Goal: Task Accomplishment & Management: Complete application form

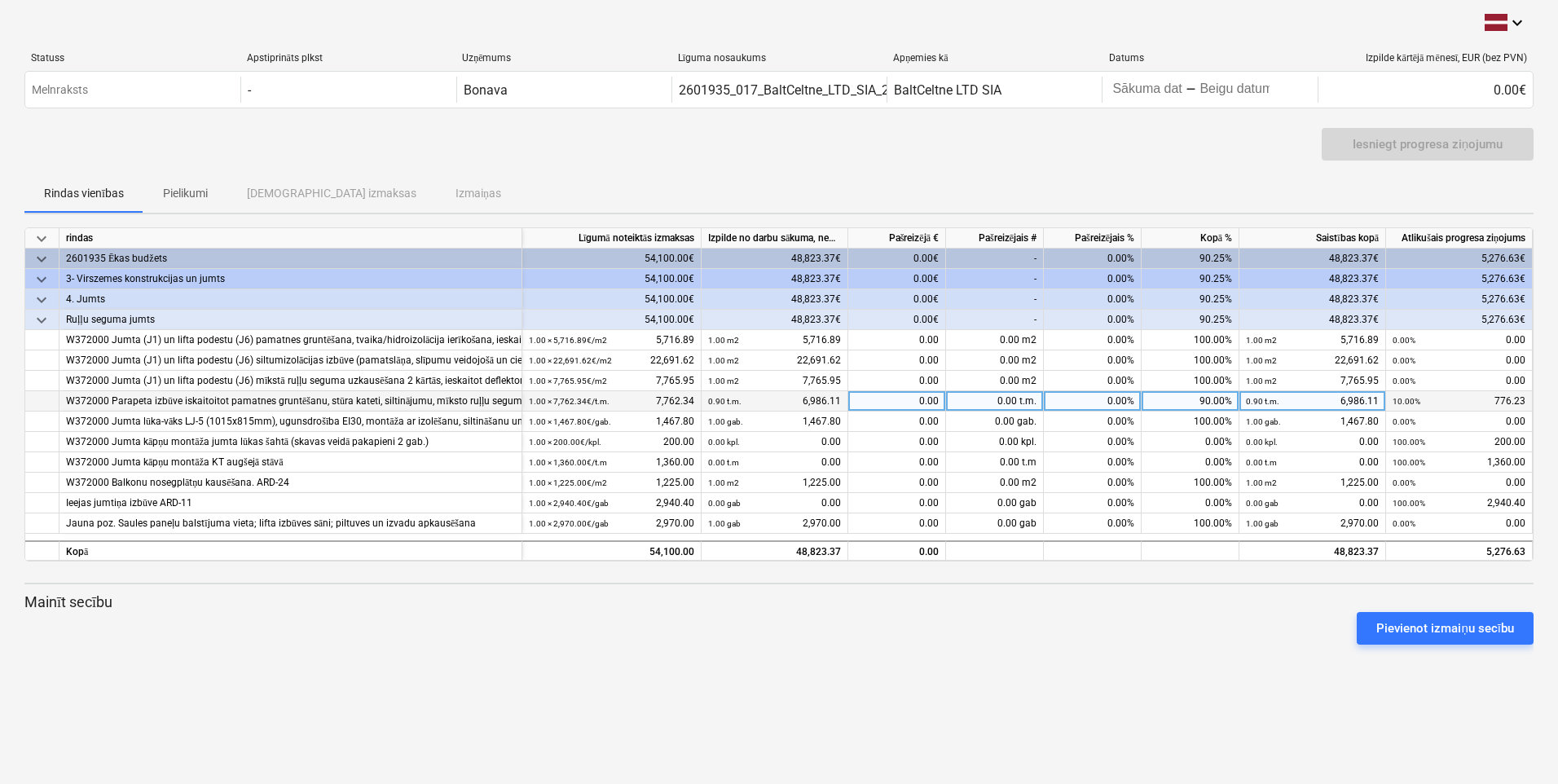
click at [929, 399] on div "0.00" at bounding box center [897, 401] width 97 height 21
type input "0.9"
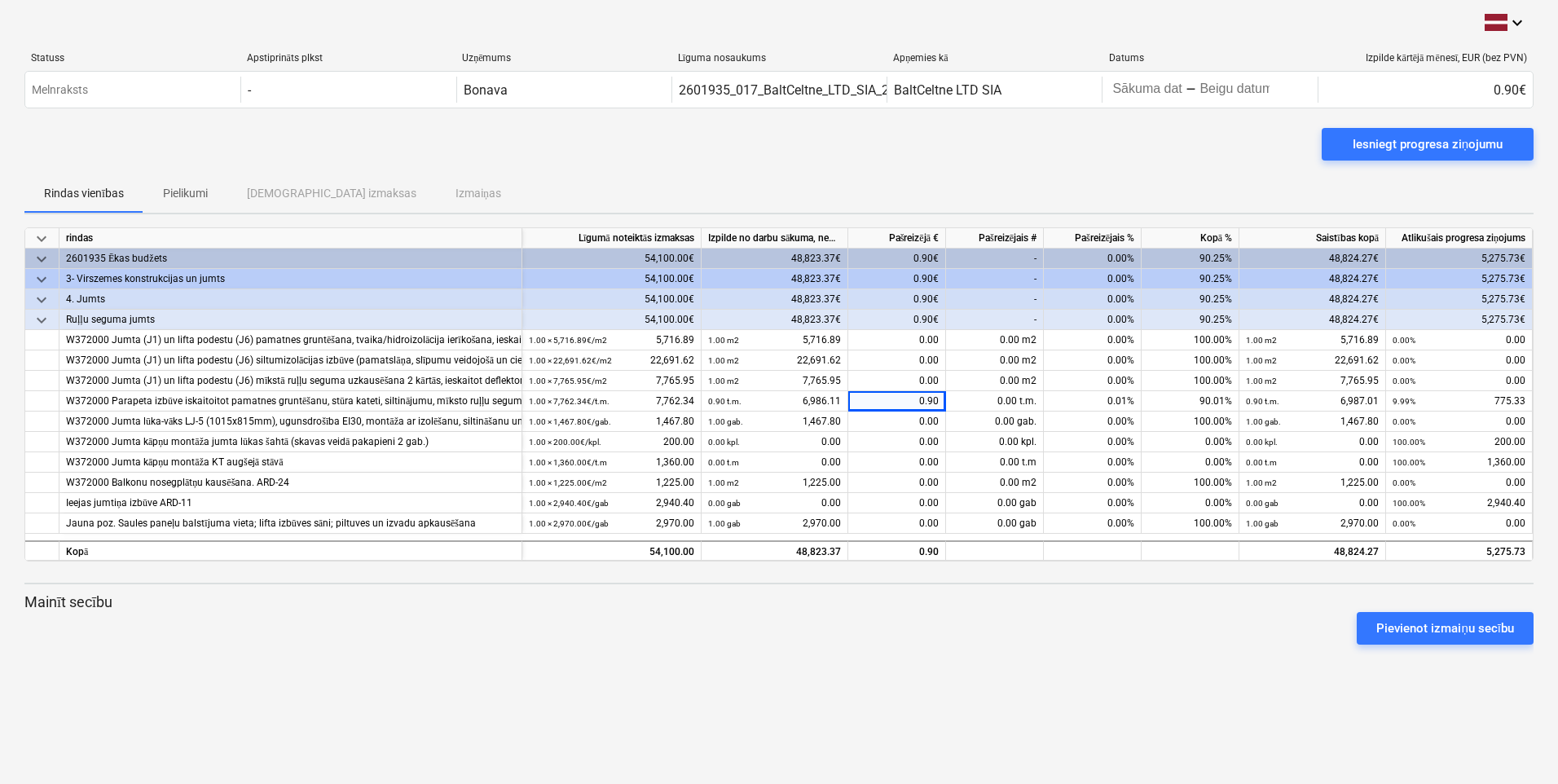
click at [902, 701] on div "keyboard_arrow_down Statuss Apstiprināts plkst Uzņēmums Līguma nosaukums Apņemi…" at bounding box center [779, 392] width 1558 height 784
click at [939, 400] on div "0.90" at bounding box center [897, 401] width 97 height 21
type input "775.33"
click at [895, 696] on div "keyboard_arrow_down Statuss Apstiprināts plkst Uzņēmums Līguma nosaukums Apņemi…" at bounding box center [779, 392] width 1558 height 784
click at [927, 400] on div "775.33" at bounding box center [897, 401] width 97 height 21
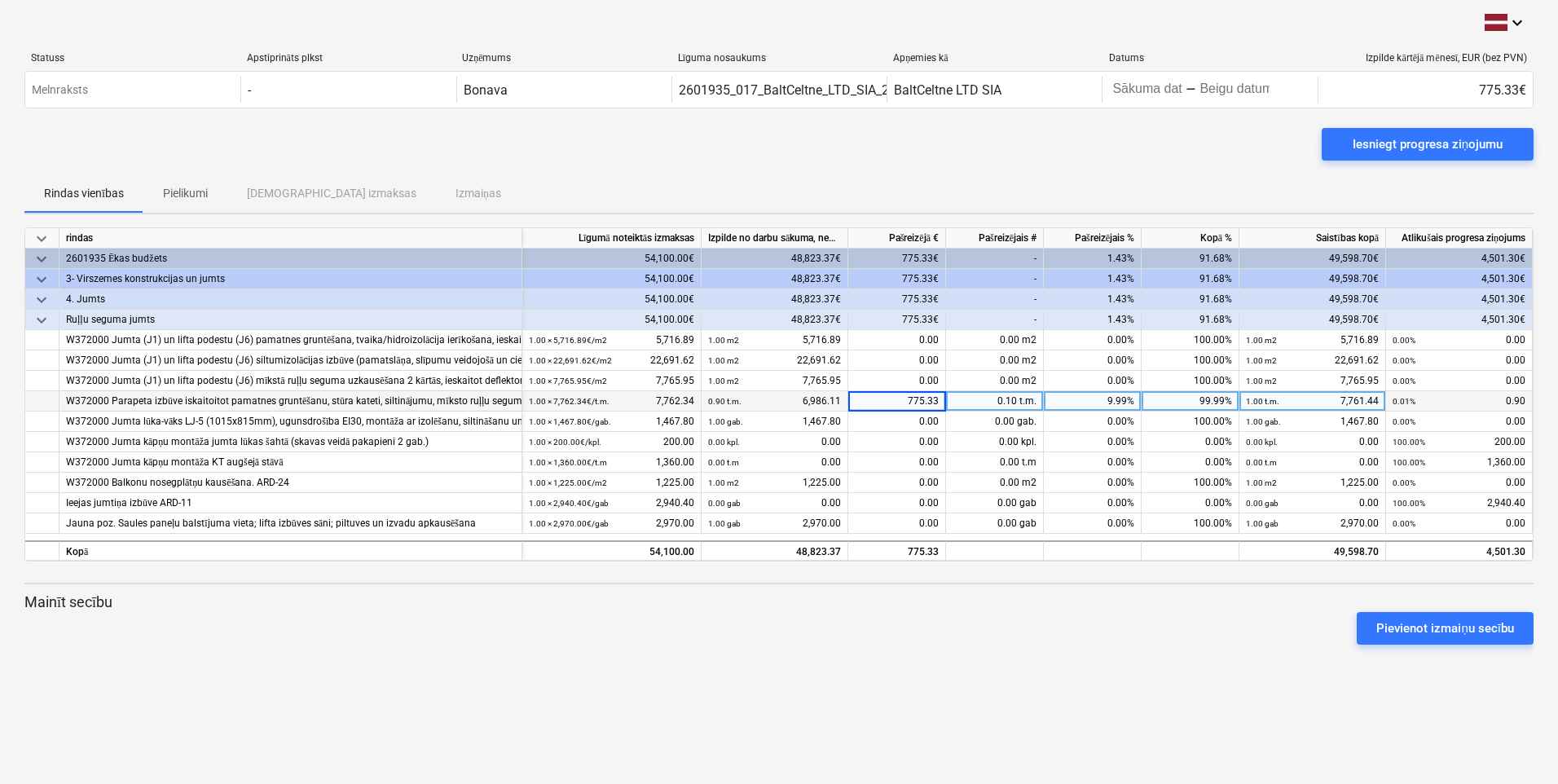
type input "6"
click at [849, 657] on div "keyboard_arrow_down Statuss Apstiprināts plkst Uzņēmums Līguma nosaukums Apņemi…" at bounding box center [779, 392] width 1558 height 784
type input "776.23"
click at [930, 665] on div "keyboard_arrow_down Statuss Apstiprināts plkst Uzņēmums Līguma nosaukums Apņemi…" at bounding box center [779, 392] width 1558 height 784
click at [933, 440] on div "0.00" at bounding box center [897, 442] width 97 height 21
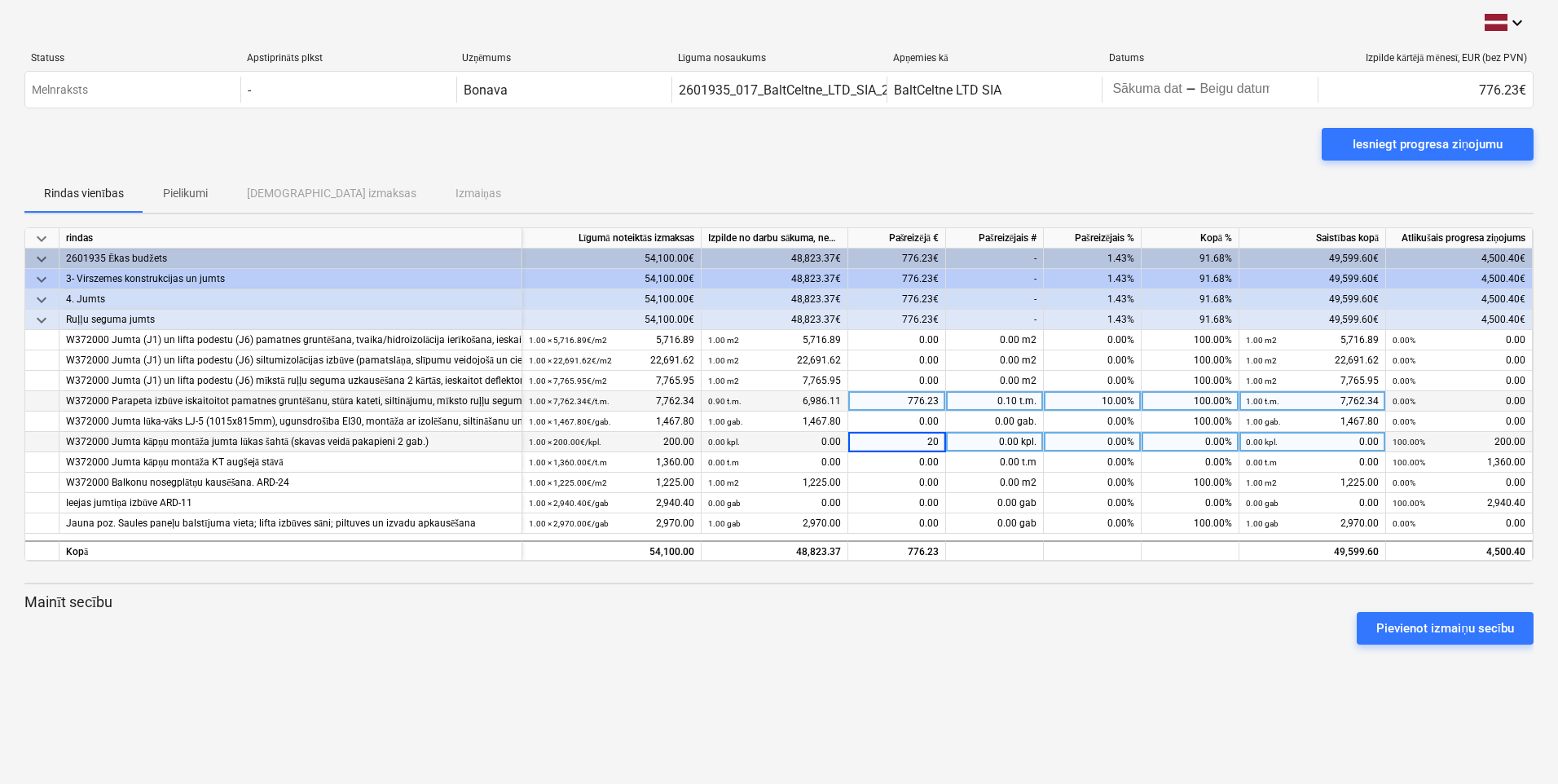
type input "200"
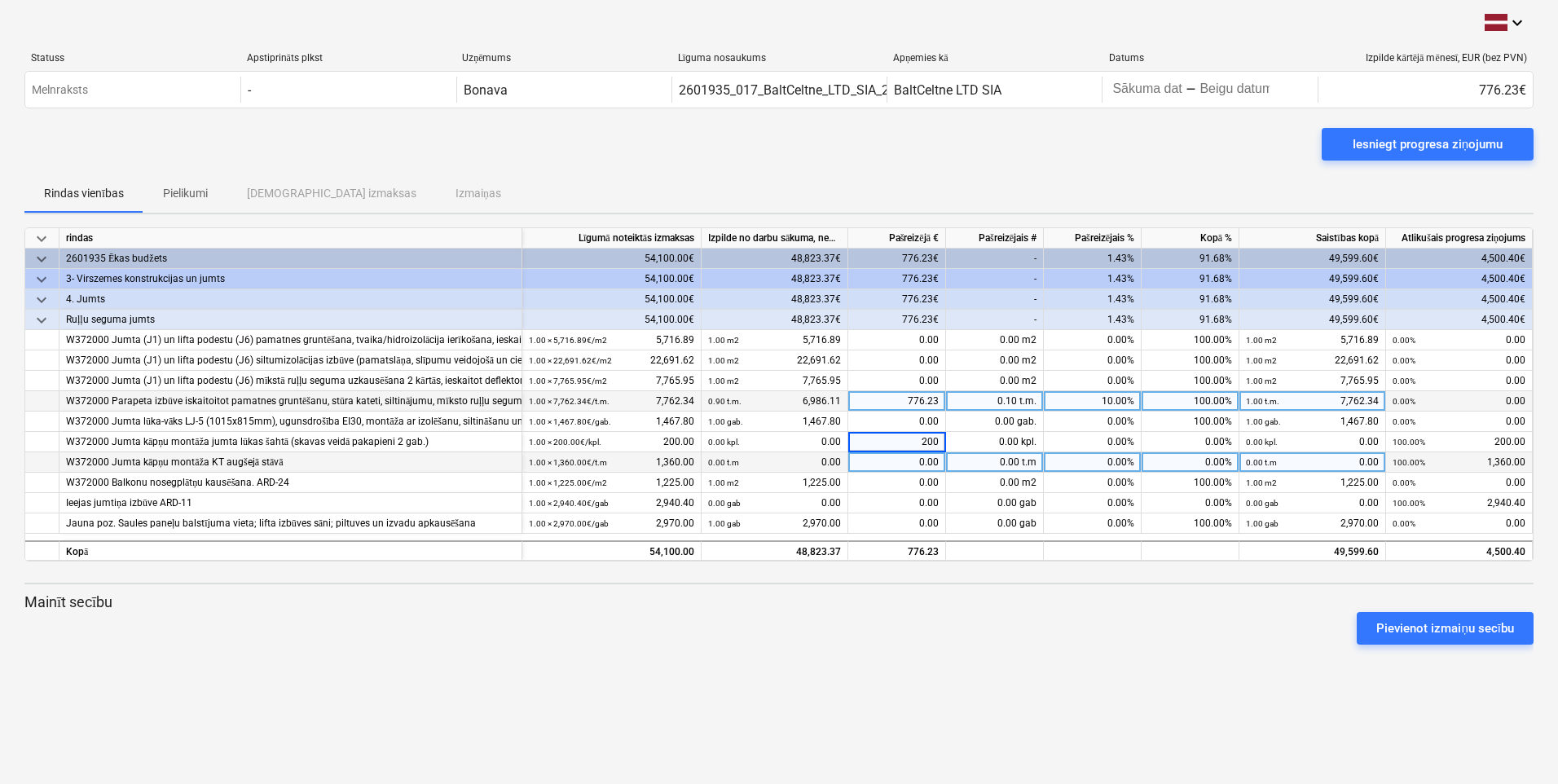
click at [934, 459] on div "0.00" at bounding box center [897, 462] width 97 height 21
type input "1360"
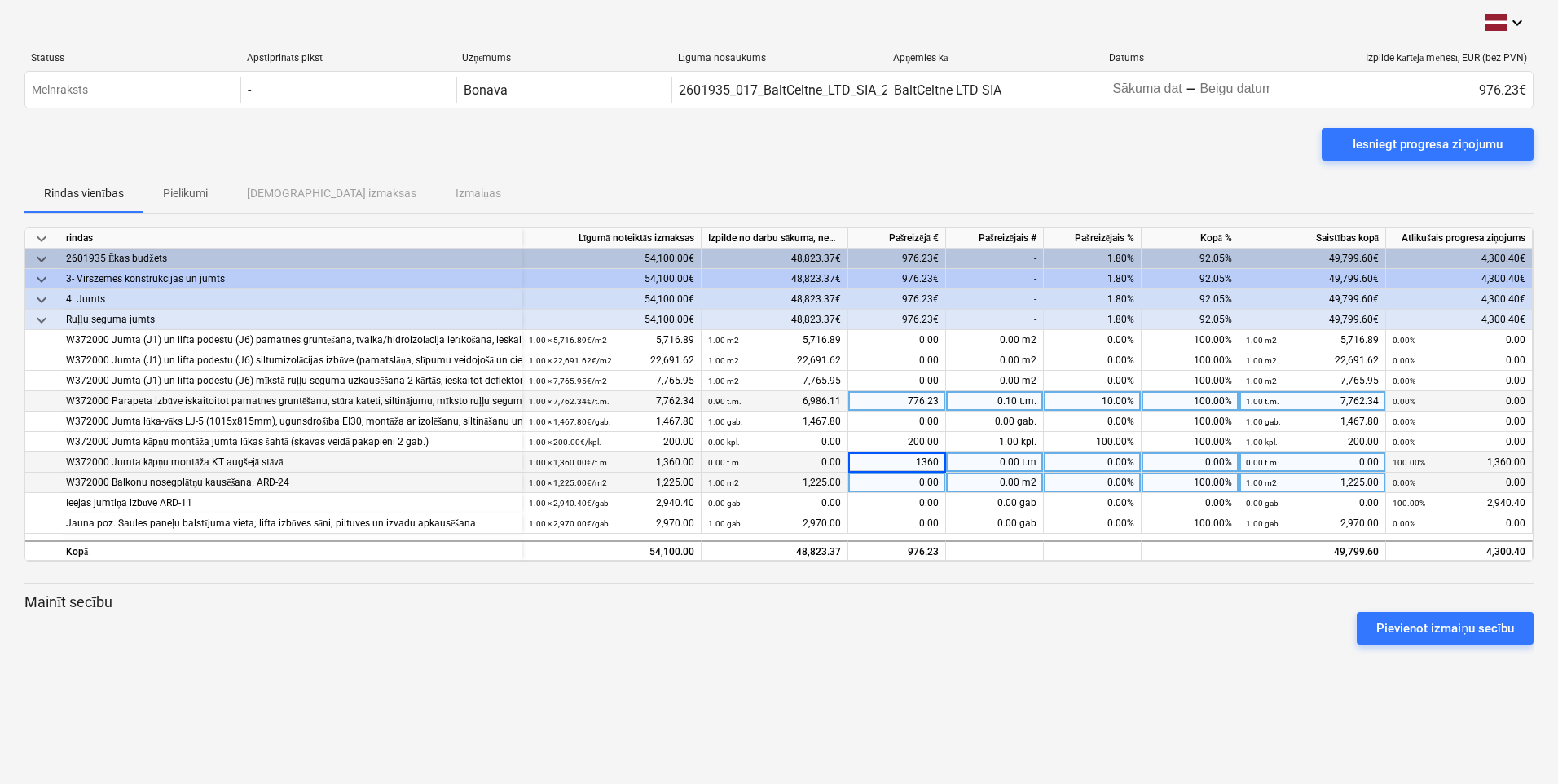
click at [927, 482] on div "0.00" at bounding box center [897, 482] width 97 height 21
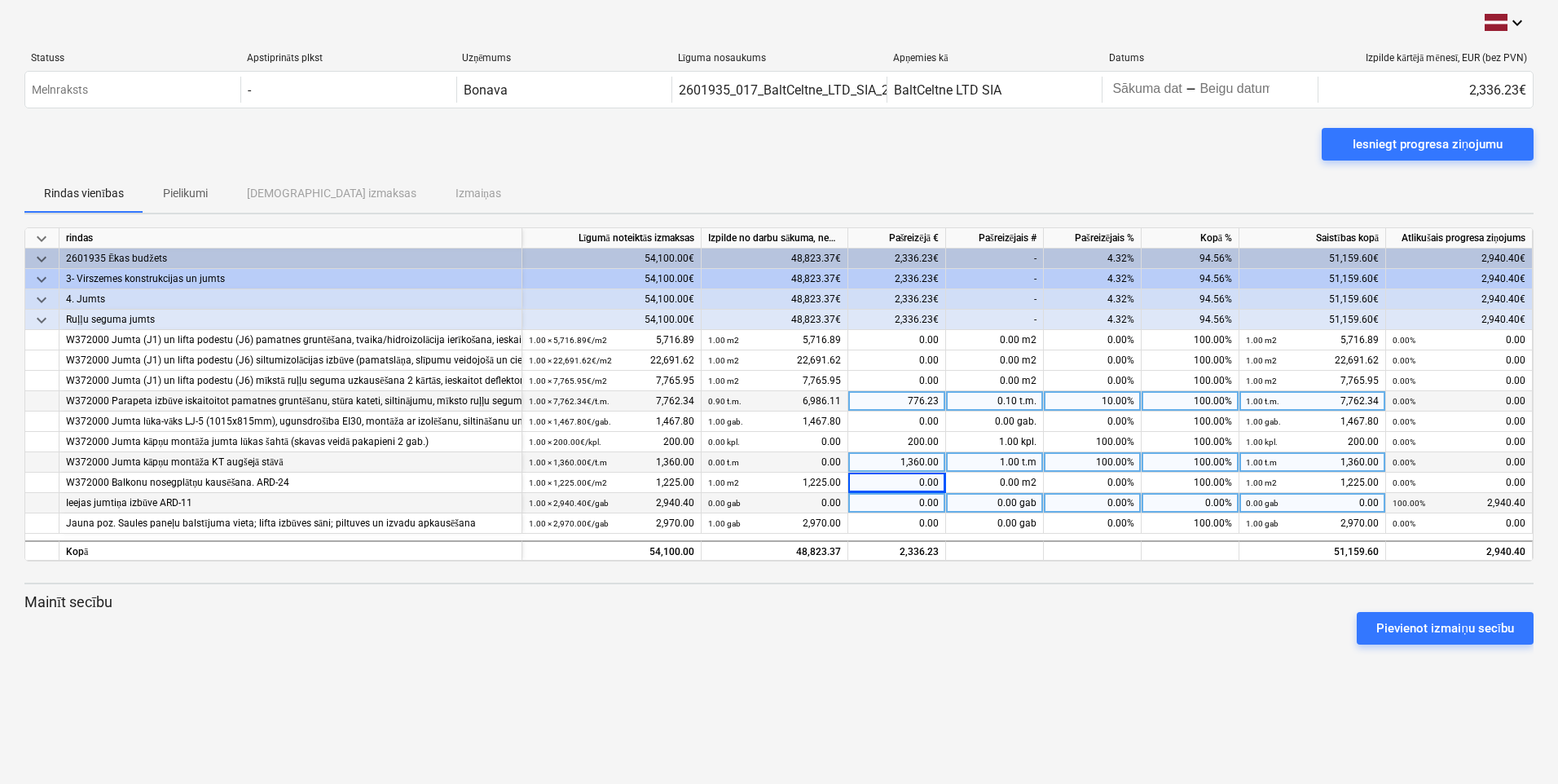
click at [924, 497] on div "0.00" at bounding box center [897, 503] width 97 height 21
type input "2940.4"
click at [863, 659] on div "keyboard_arrow_down Statuss Apstiprināts plkst Uzņēmums Līguma nosaukums Apņemi…" at bounding box center [779, 392] width 1558 height 784
click at [1402, 140] on div "Iesniegt progresa ziņojumu" at bounding box center [1428, 144] width 150 height 22
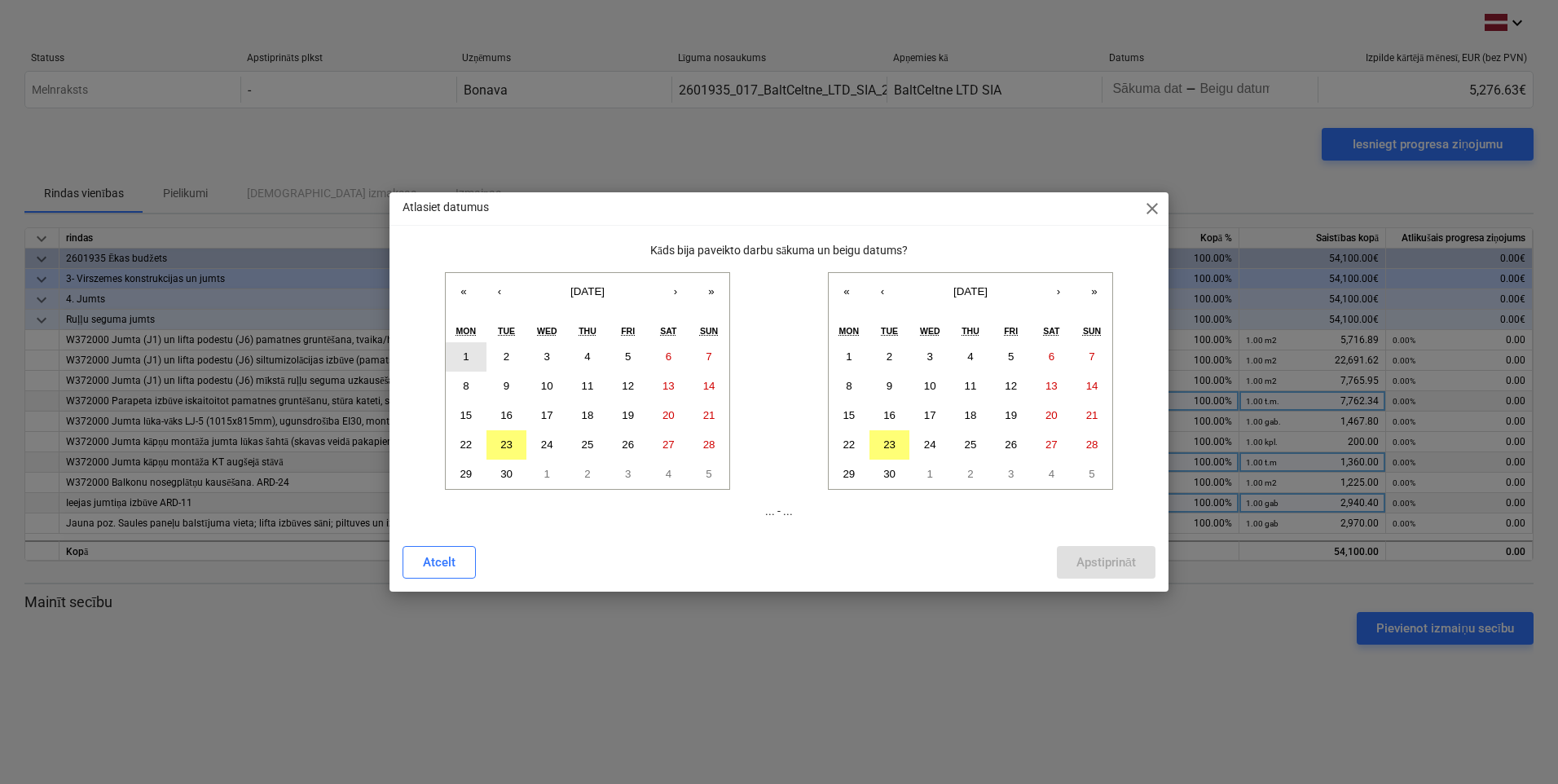
click at [466, 357] on abbr "1" at bounding box center [465, 357] width 5 height 13
click at [850, 445] on abbr "22" at bounding box center [849, 444] width 13 height 13
click at [1097, 561] on div "Apstiprināt" at bounding box center [1106, 562] width 60 height 22
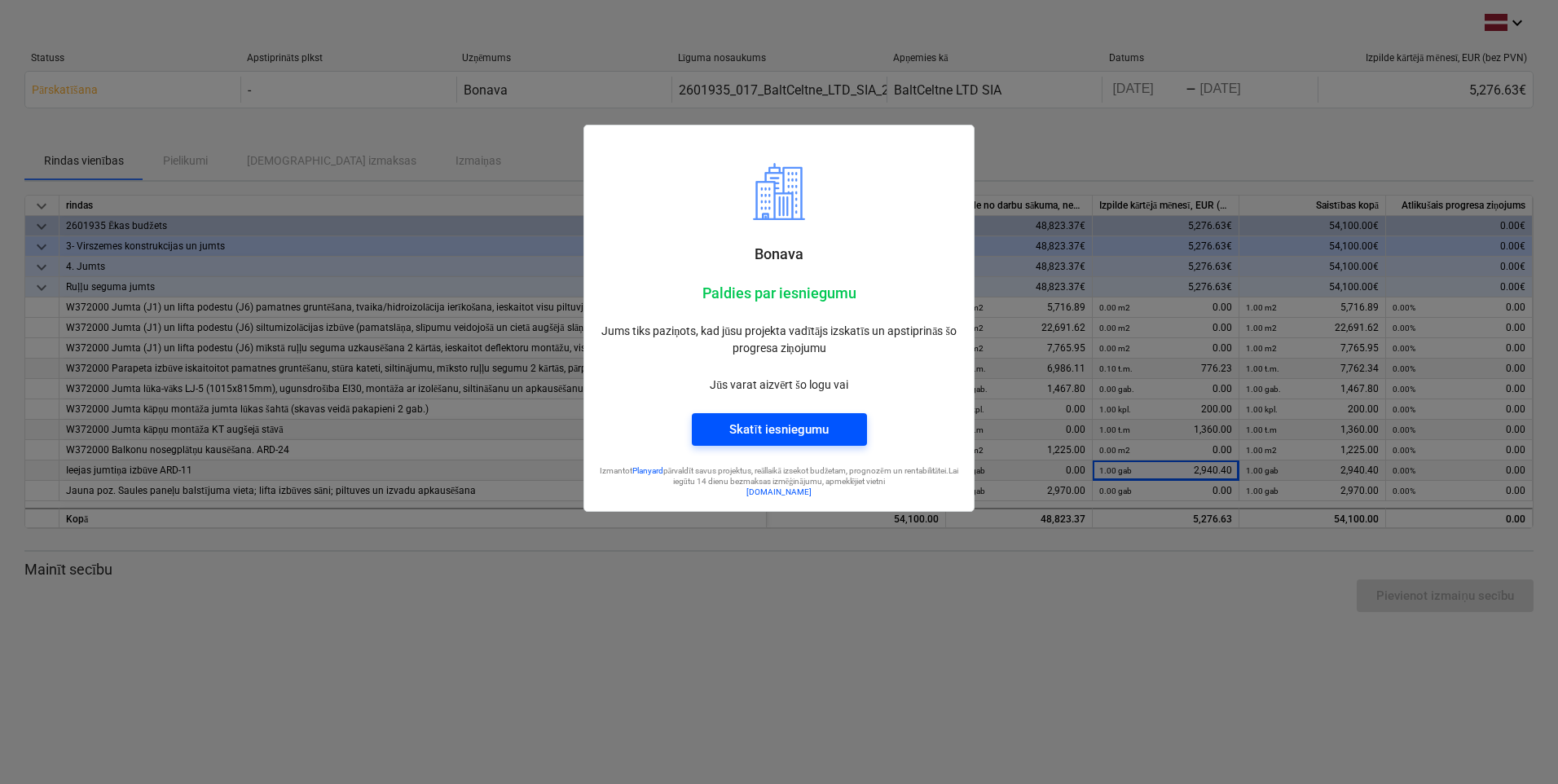
click at [734, 422] on div "Skatīt iesniegumu" at bounding box center [778, 430] width 98 height 22
